Goal: Information Seeking & Learning: Learn about a topic

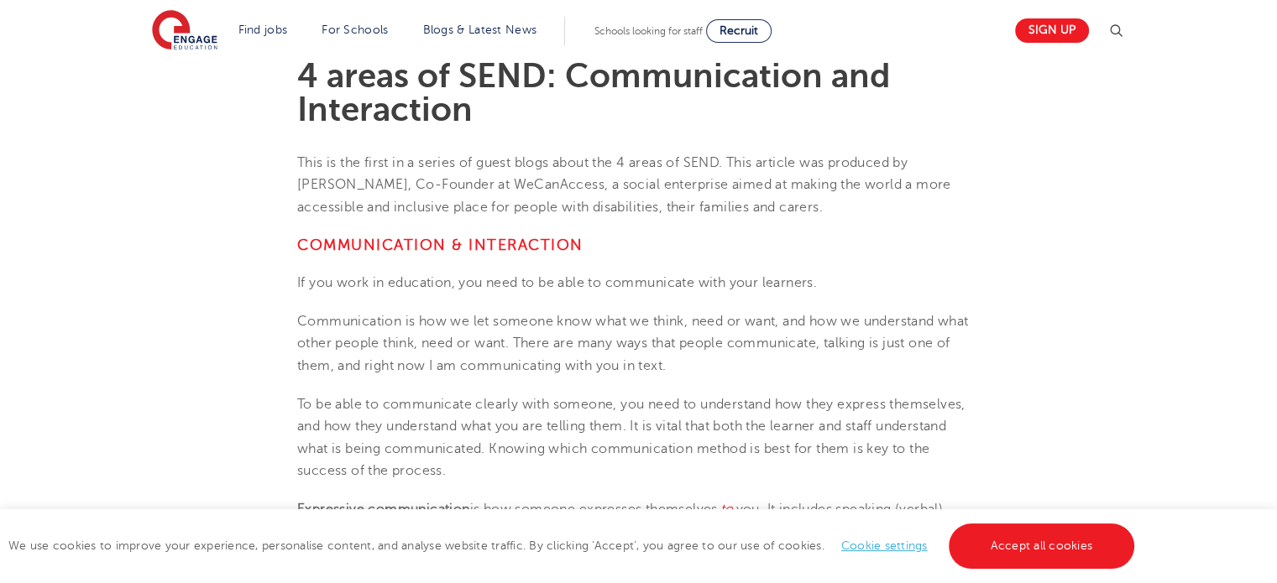
scroll to position [470, 0]
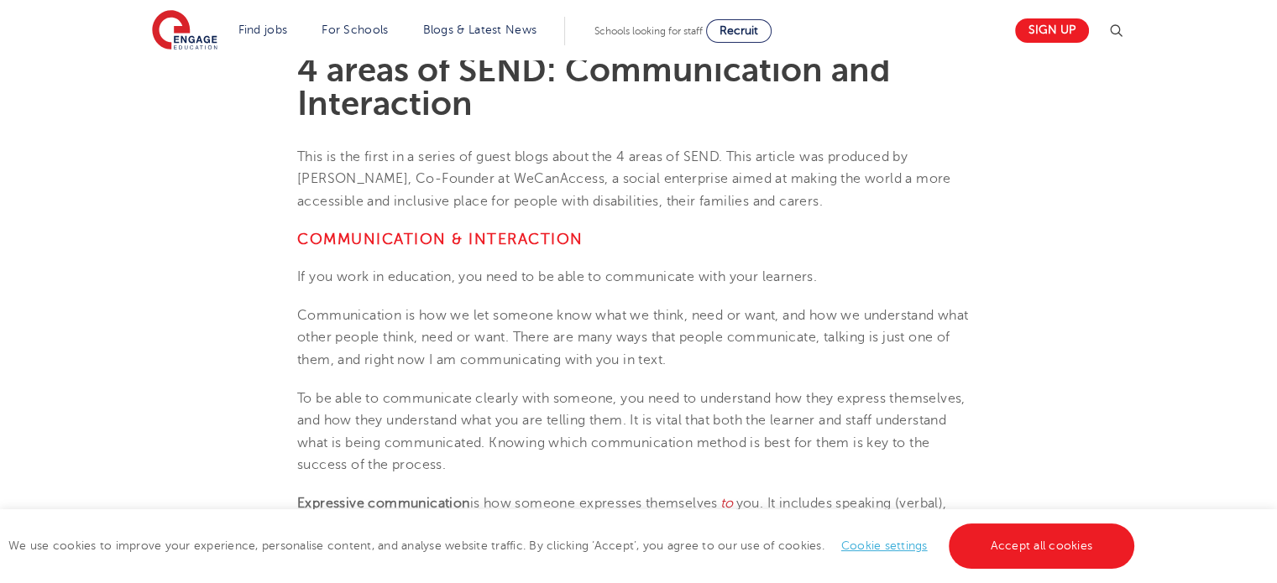
drag, startPoint x: 1283, startPoint y: 18, endPoint x: 1289, endPoint y: 73, distance: 55.7
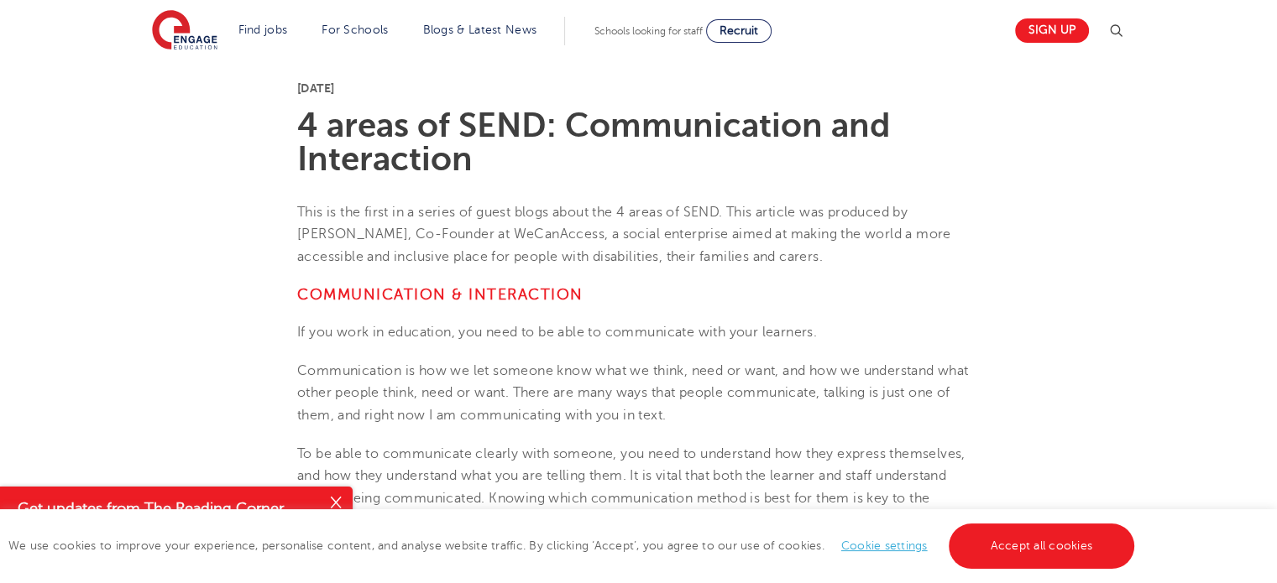
scroll to position [426, 0]
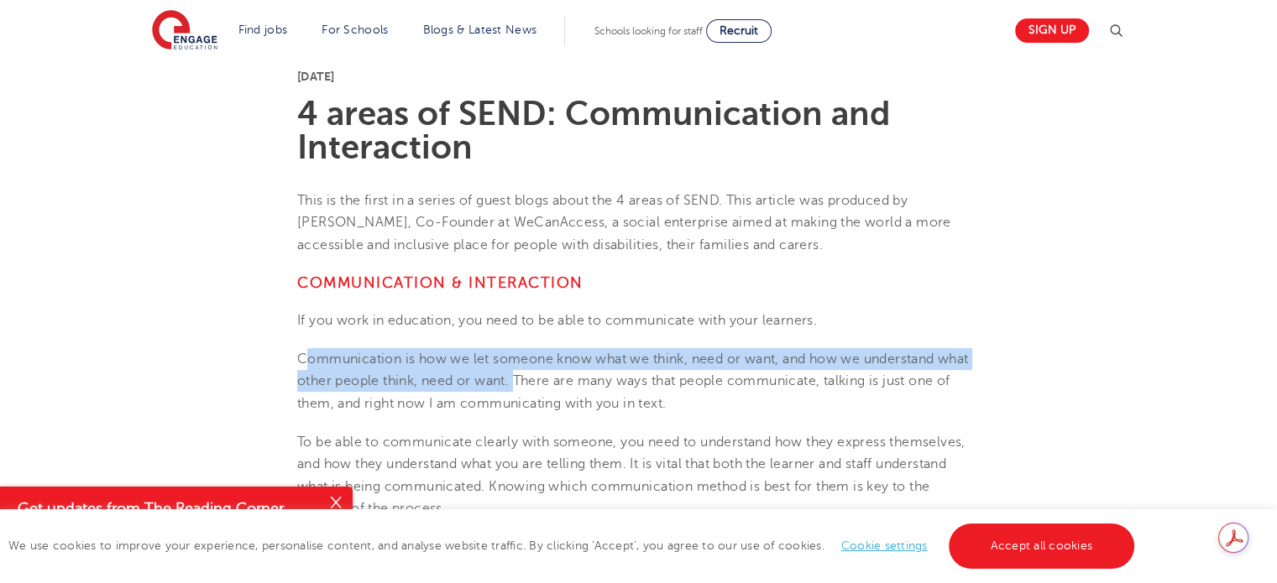
drag, startPoint x: 302, startPoint y: 356, endPoint x: 515, endPoint y: 380, distance: 213.8
click at [515, 380] on span "Communication is how we let someone know what we think, need or want, and how w…" at bounding box center [632, 382] width 671 height 60
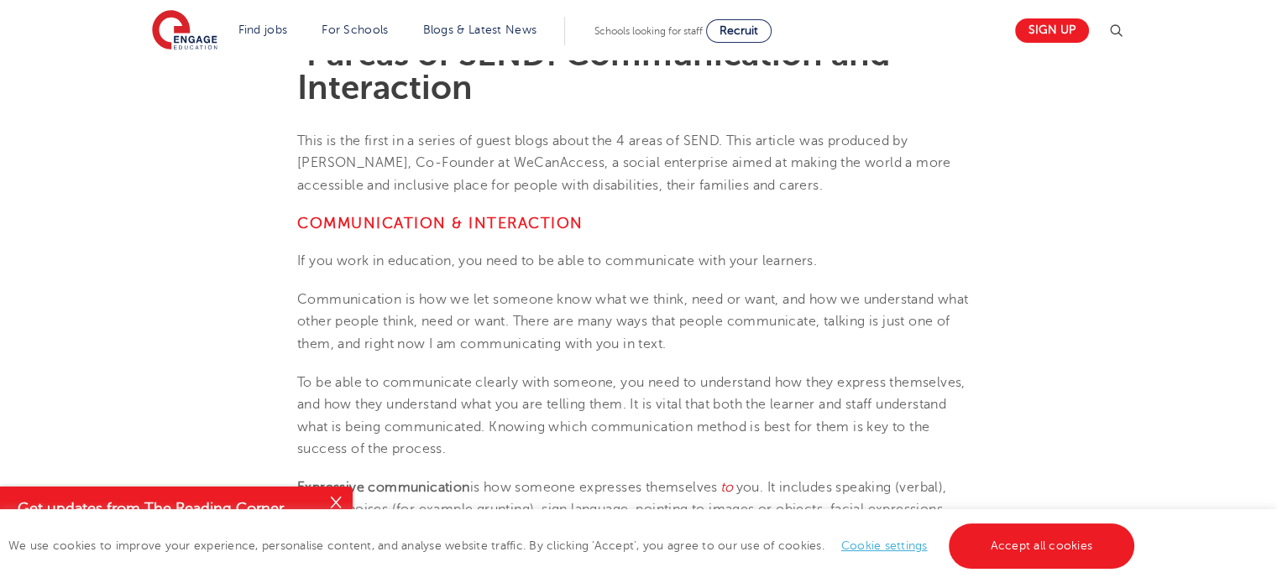
scroll to position [498, 0]
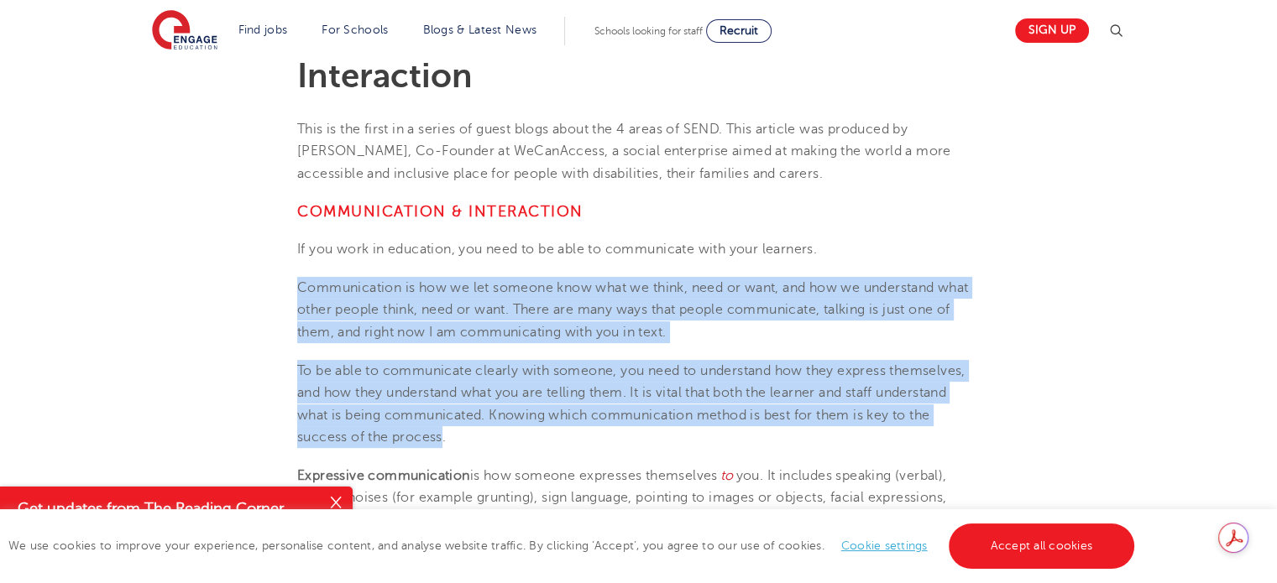
drag, startPoint x: 301, startPoint y: 287, endPoint x: 443, endPoint y: 438, distance: 207.3
copy section "Communication is how we let someone know what we think, need or want, and how w…"
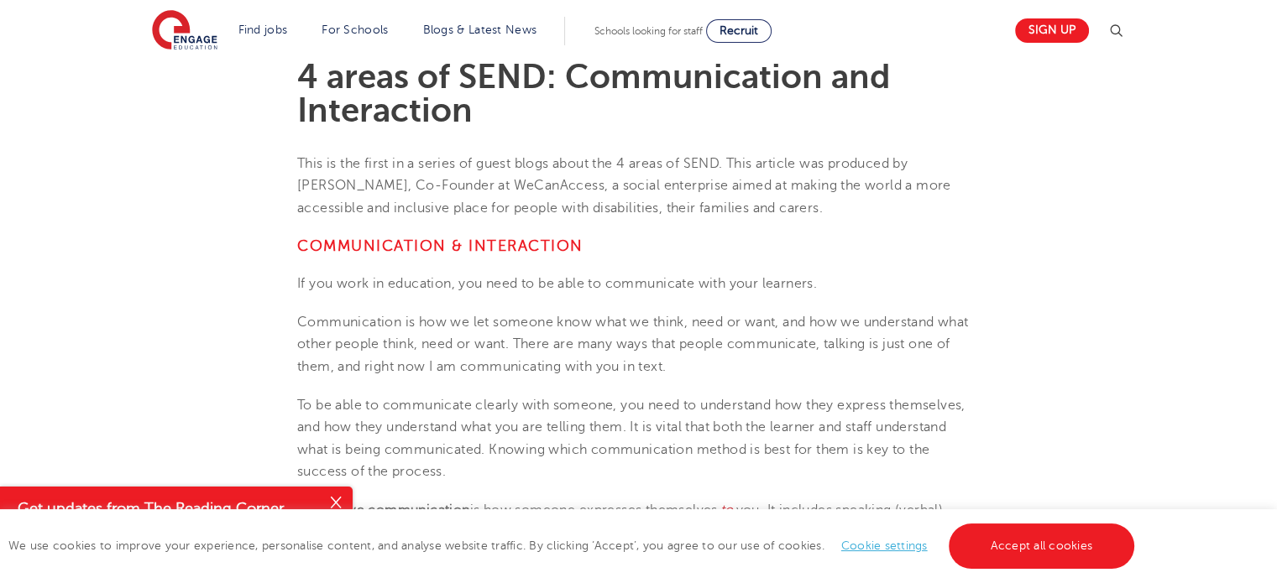
scroll to position [458, 0]
